Goal: Communication & Community: Answer question/provide support

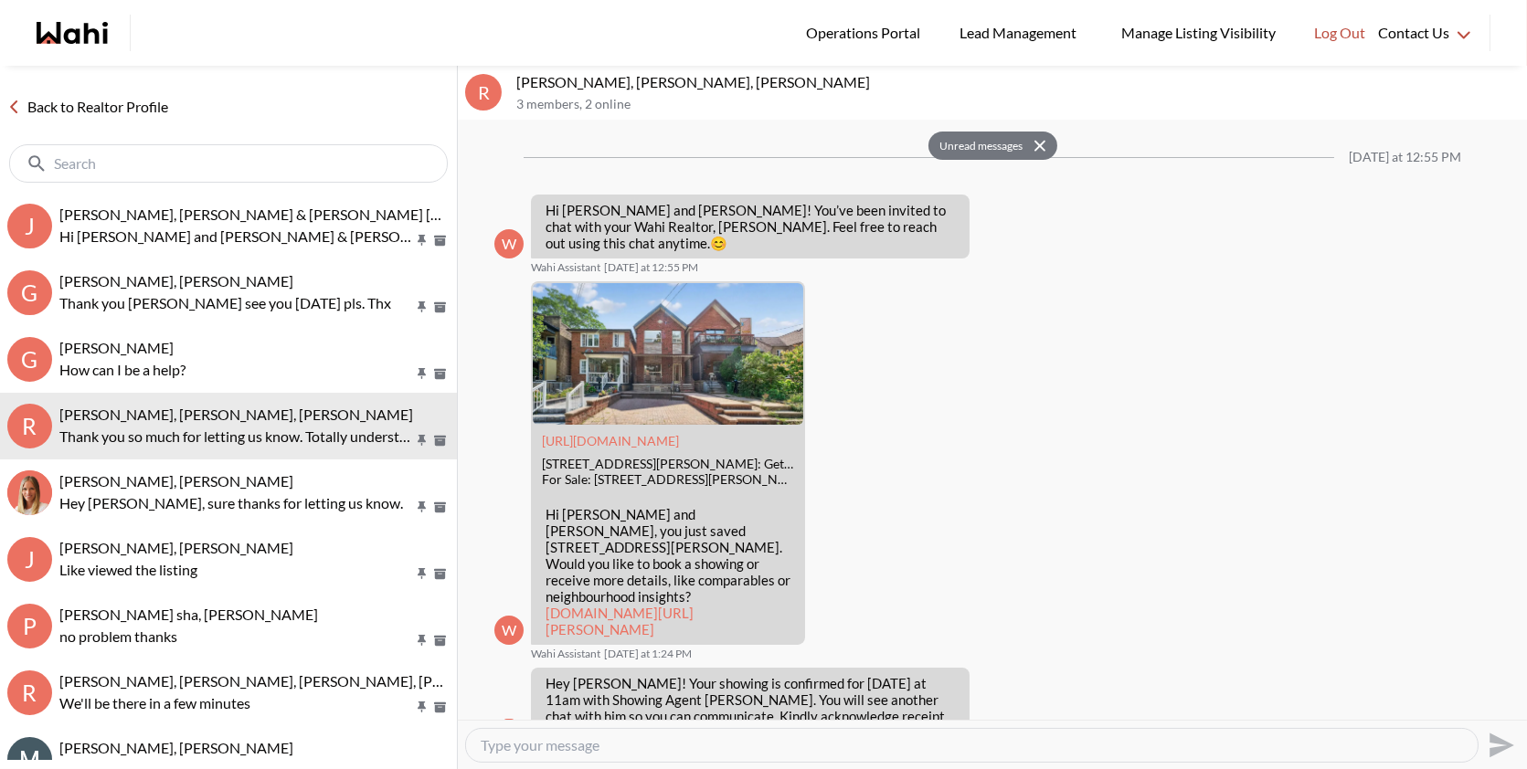
scroll to position [1961, 0]
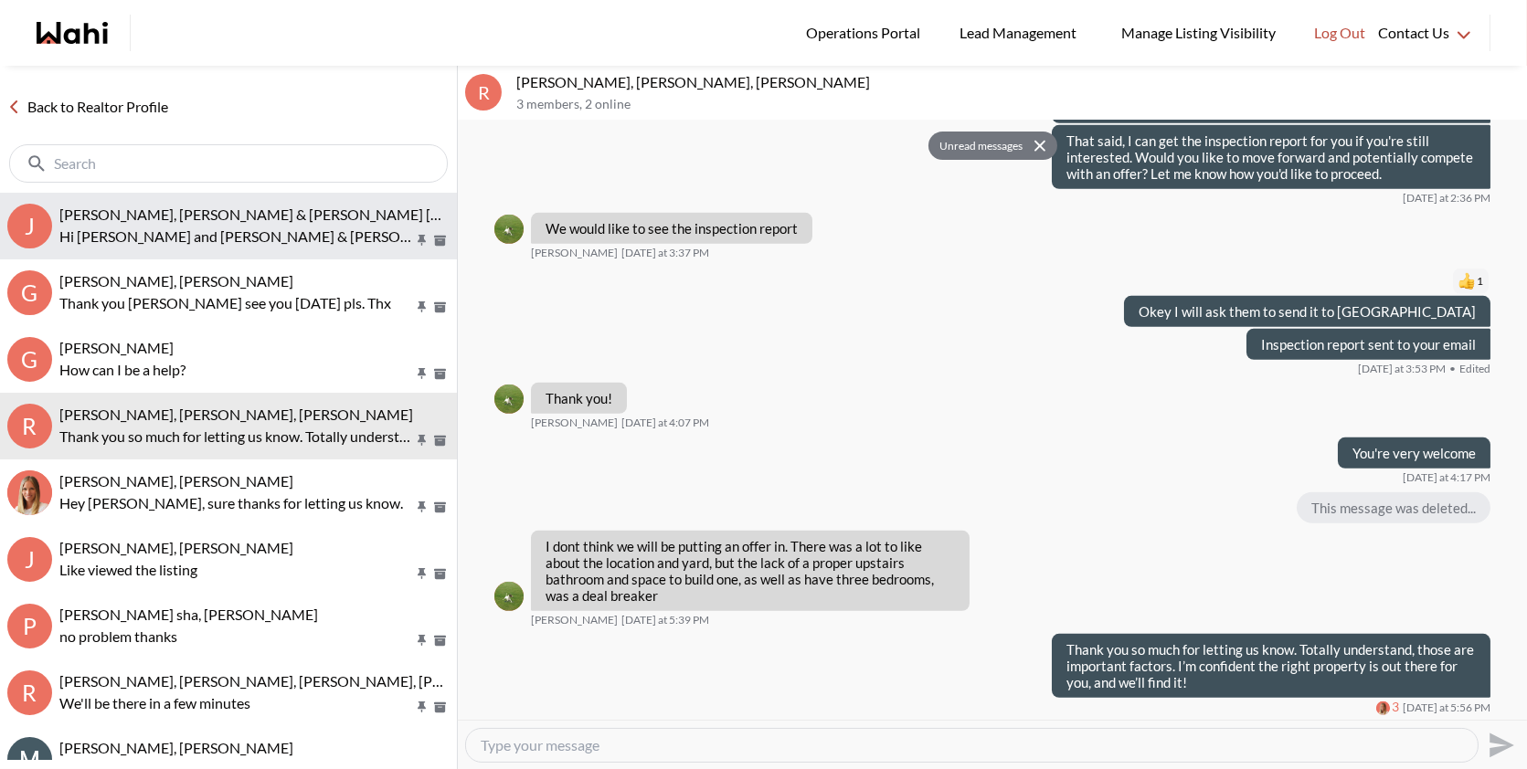
click at [321, 224] on div "[PERSON_NAME], [PERSON_NAME] & [PERSON_NAME] [PERSON_NAME] [PERSON_NAME] and [P…" at bounding box center [254, 227] width 390 height 42
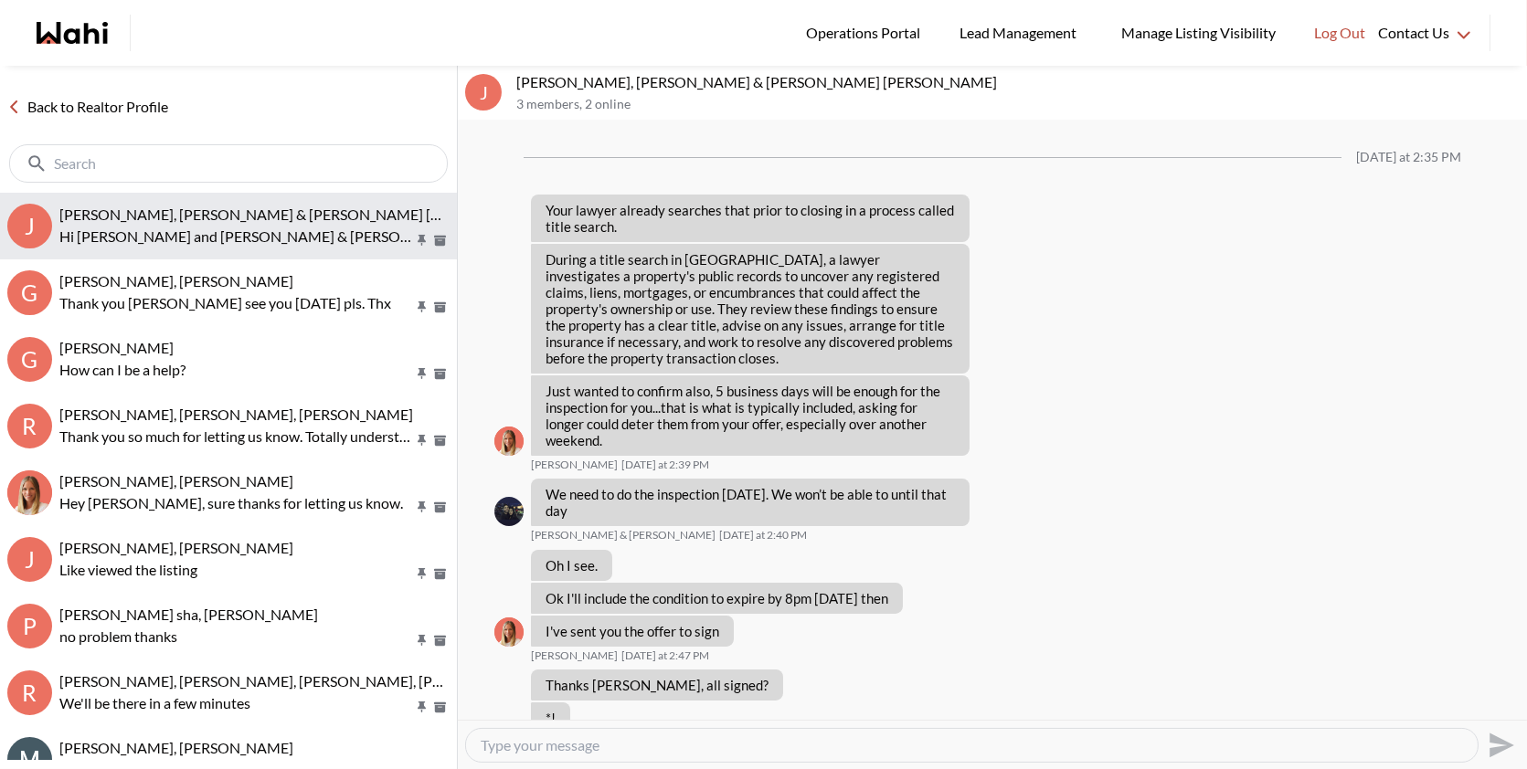
scroll to position [2673, 0]
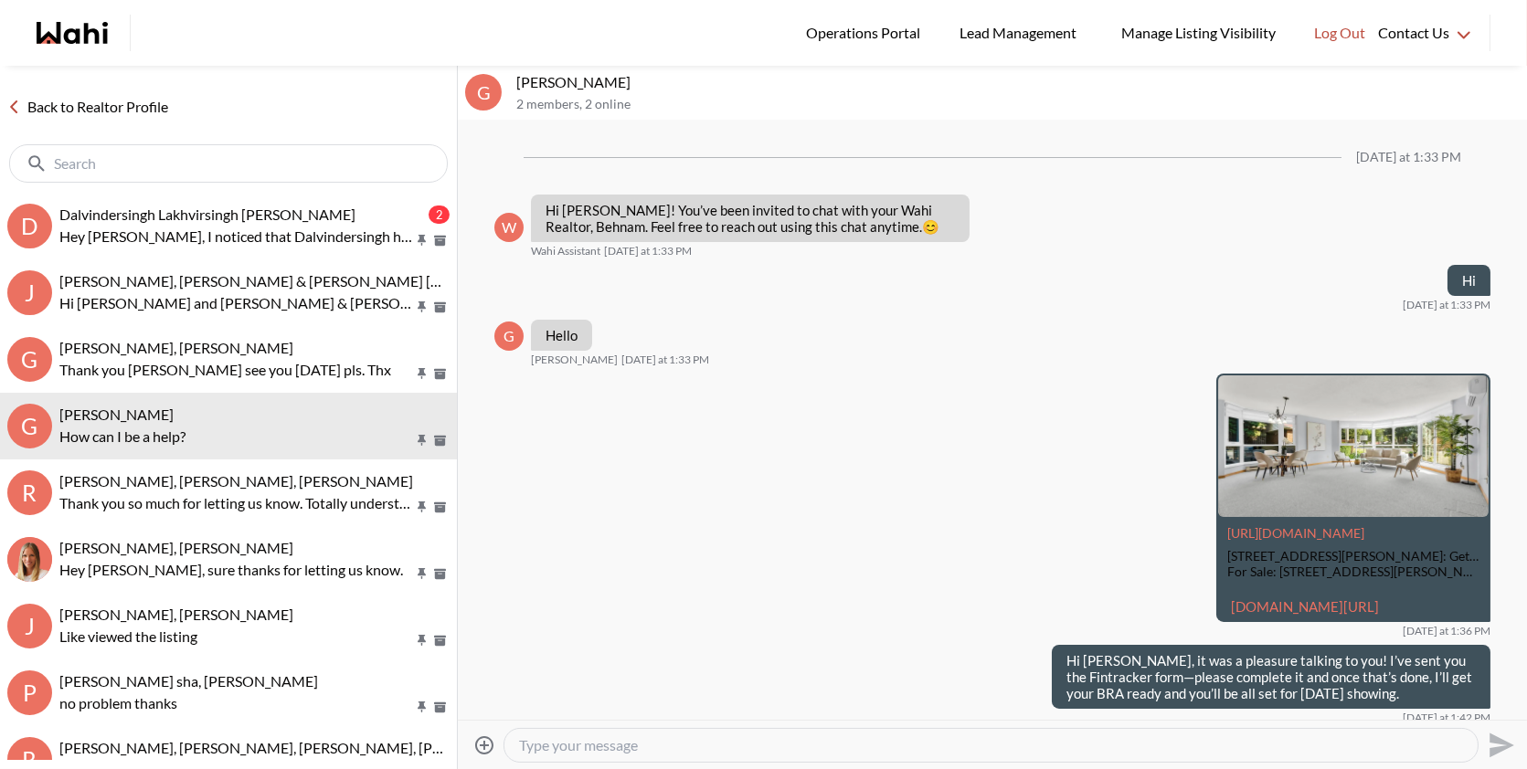
scroll to position [810, 0]
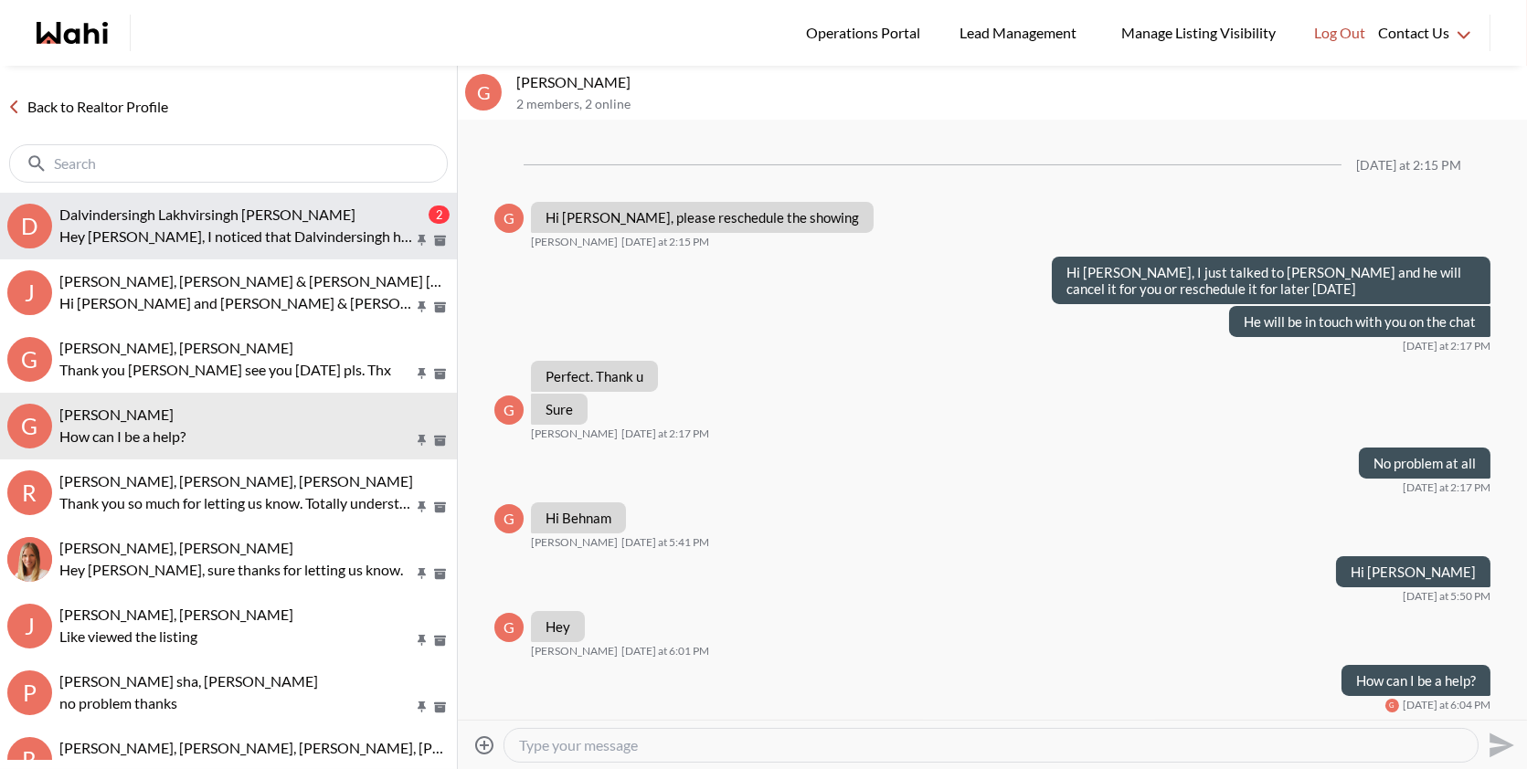
click at [325, 202] on button "D Dalvindersingh Lakhvirsingh Jaswal, Behnam 2 Hey Behnam, I noticed that Dalvi…" at bounding box center [228, 226] width 457 height 67
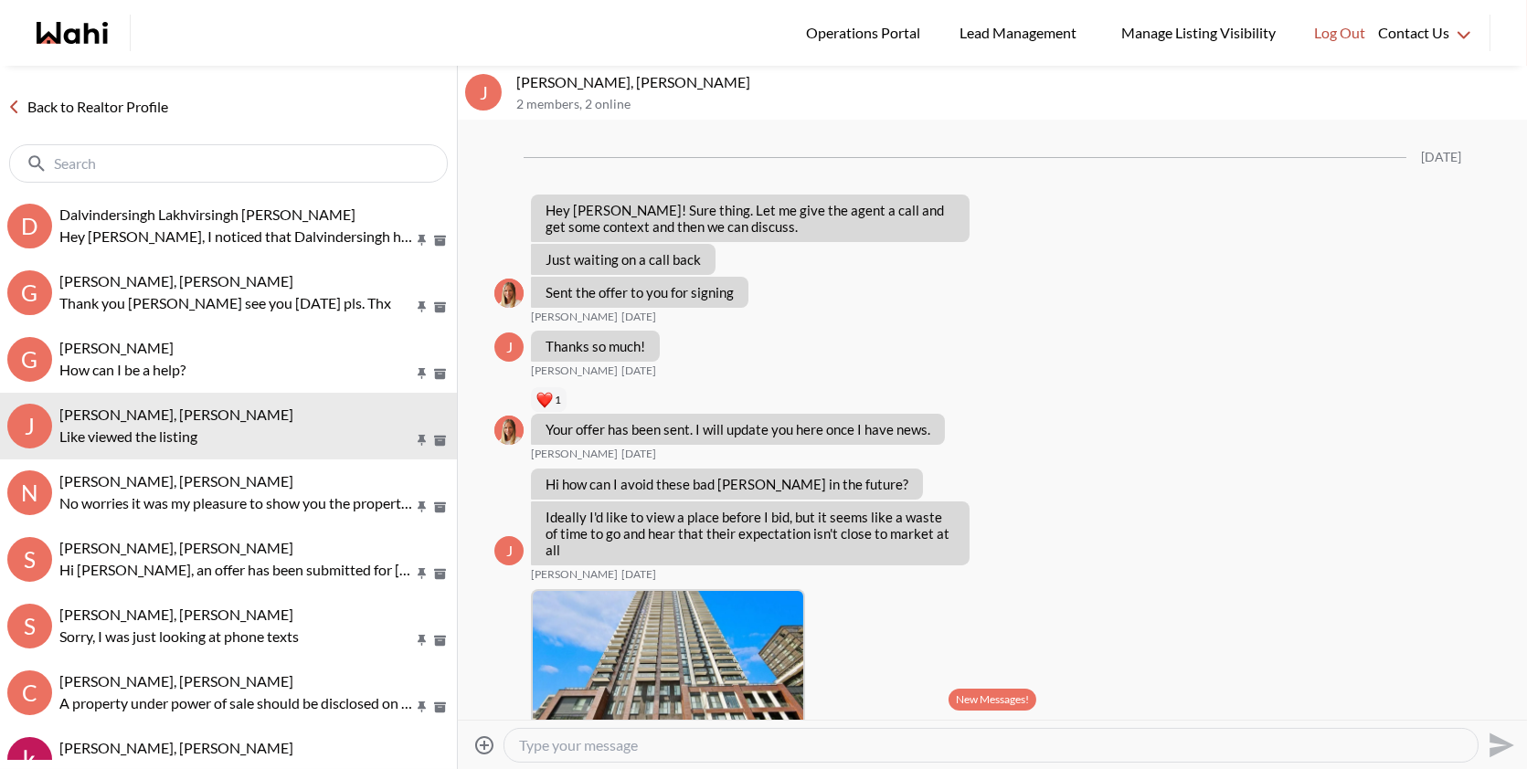
scroll to position [2333, 0]
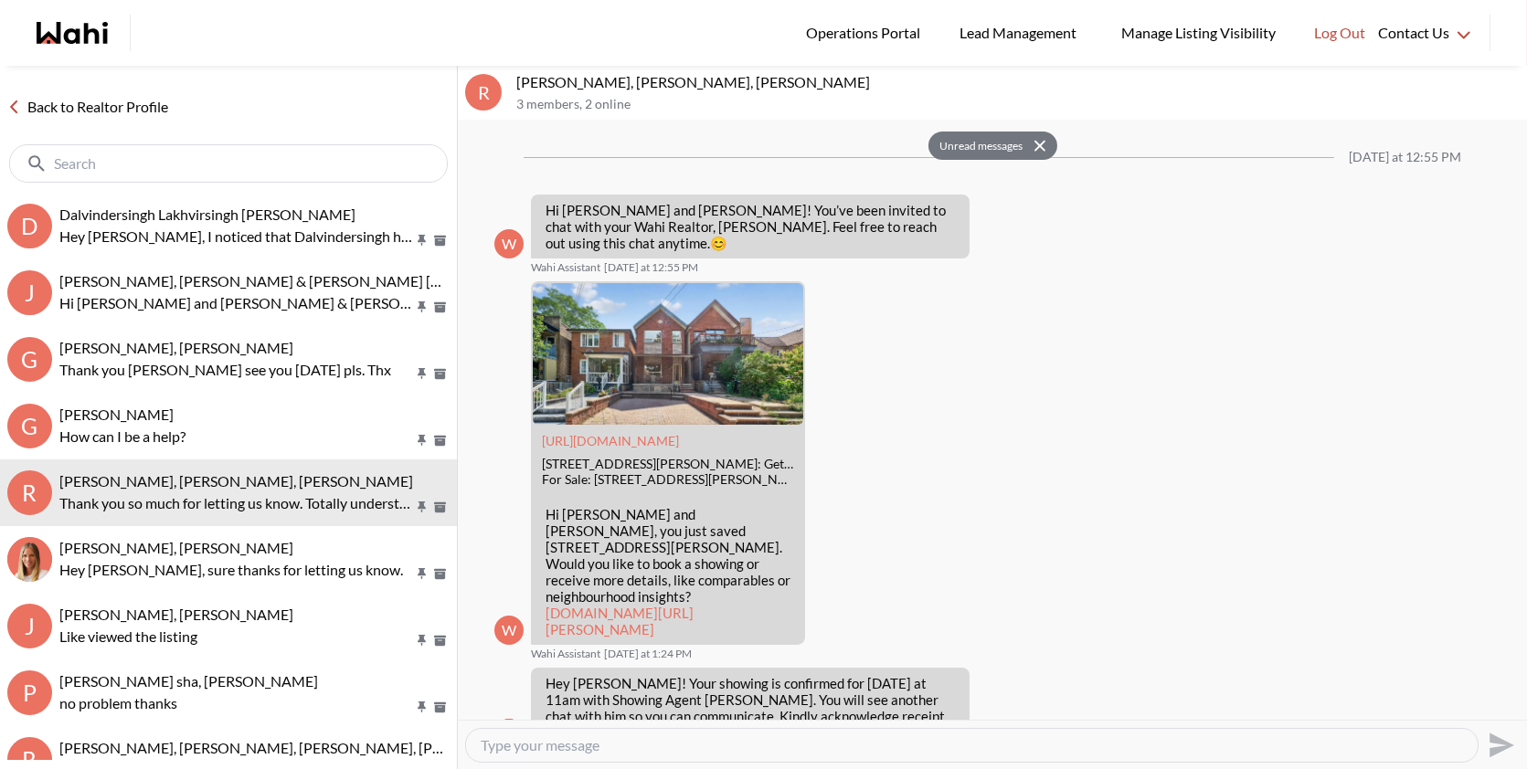
scroll to position [1961, 0]
